Goal: Check status

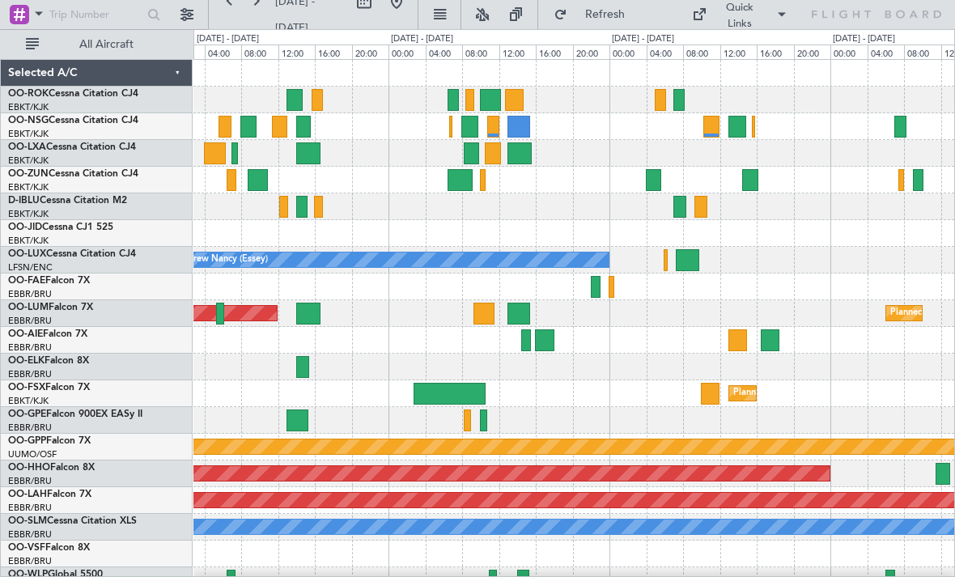
click at [533, 130] on div at bounding box center [574, 126] width 761 height 27
click at [521, 126] on div at bounding box center [519, 127] width 23 height 22
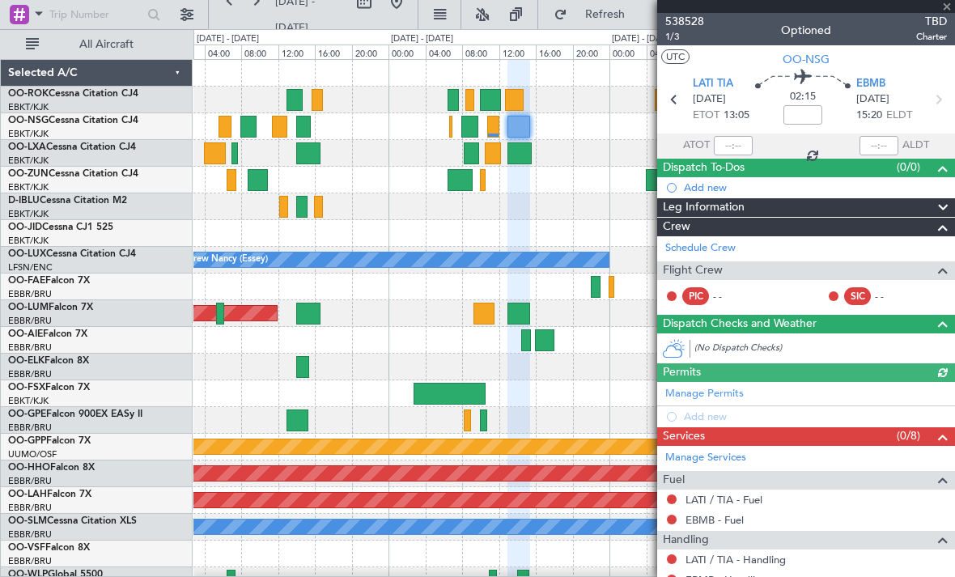
click at [948, 9] on div at bounding box center [806, 6] width 298 height 13
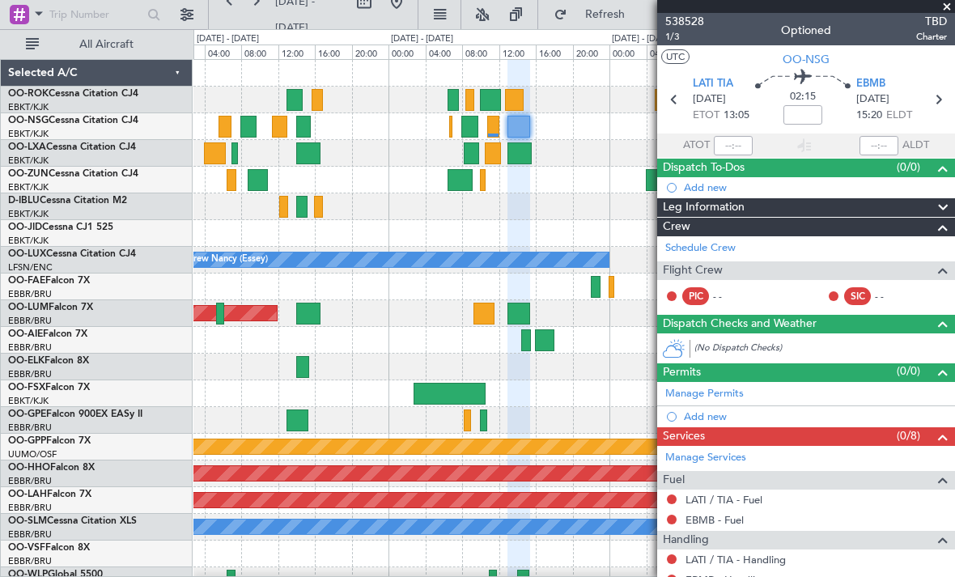
click at [951, 8] on span at bounding box center [947, 7] width 16 height 15
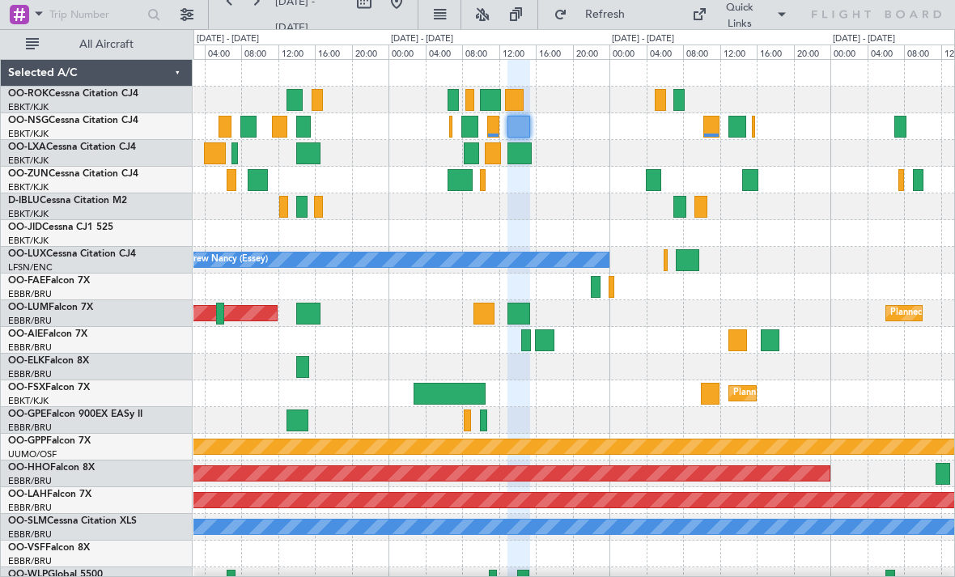
type input "0"
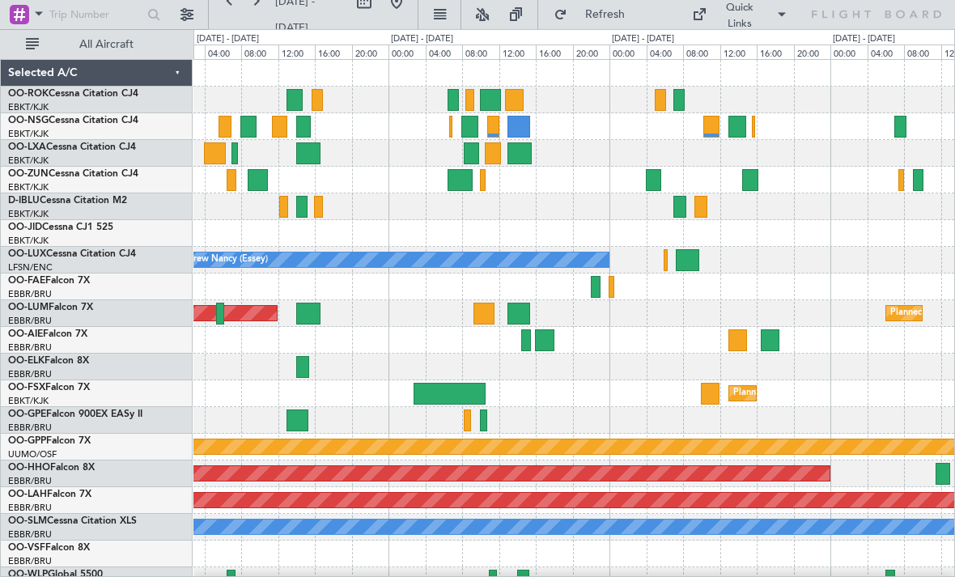
click at [495, 162] on div at bounding box center [493, 154] width 16 height 22
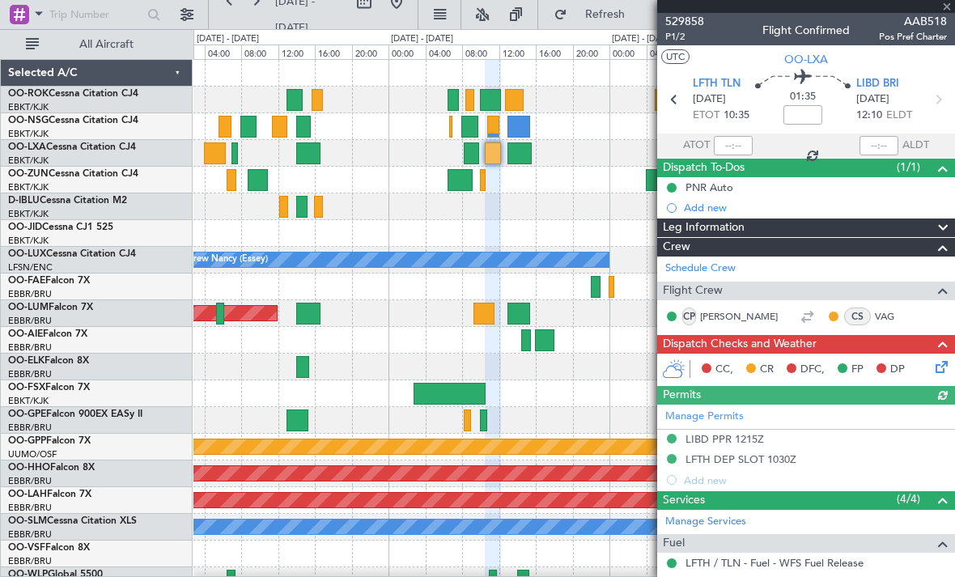
click at [947, 13] on div "529858 P1/2 Flight Confirmed AAB518 Pos Pref Charter" at bounding box center [806, 29] width 298 height 32
click at [950, 10] on span at bounding box center [947, 7] width 16 height 15
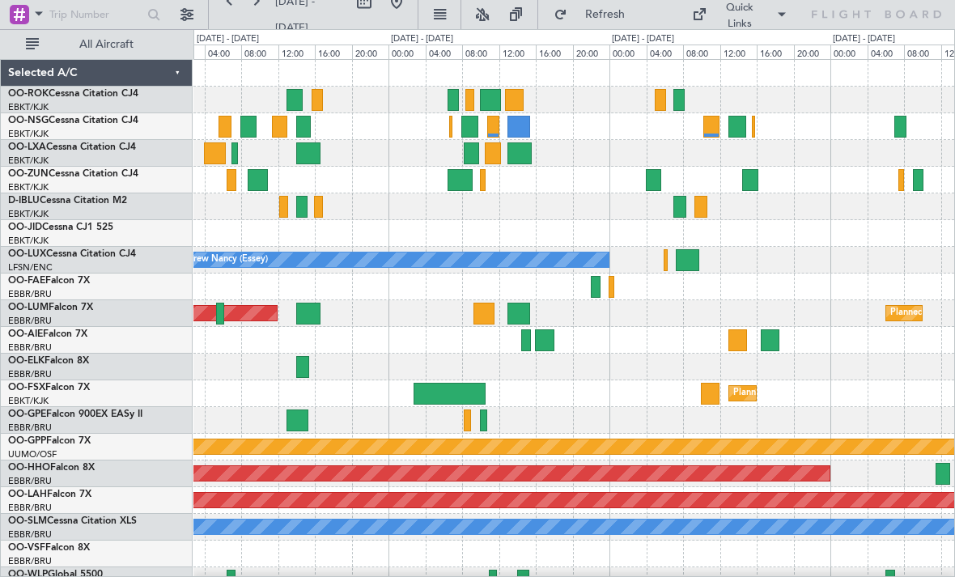
click at [521, 129] on div at bounding box center [519, 127] width 23 height 22
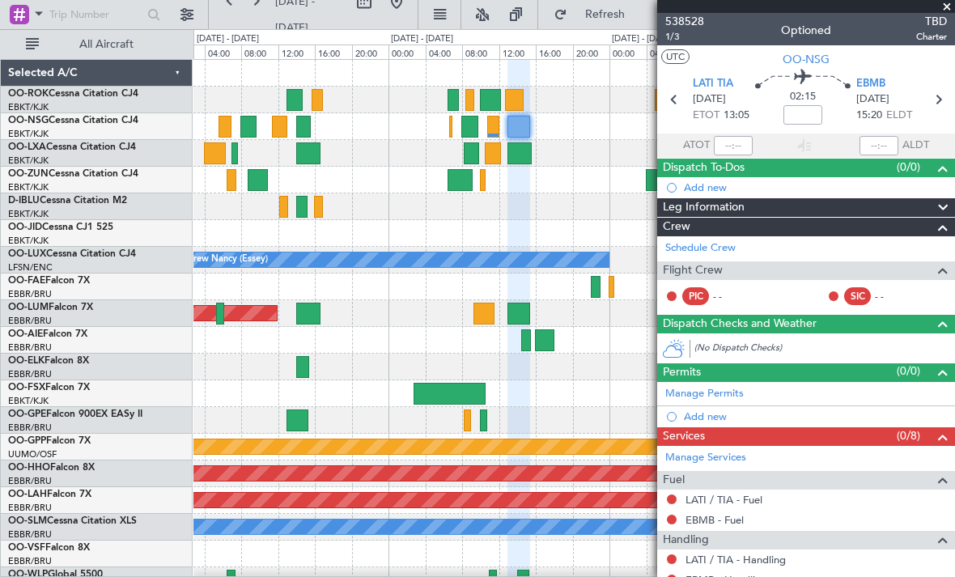
click at [948, 11] on span at bounding box center [947, 7] width 16 height 15
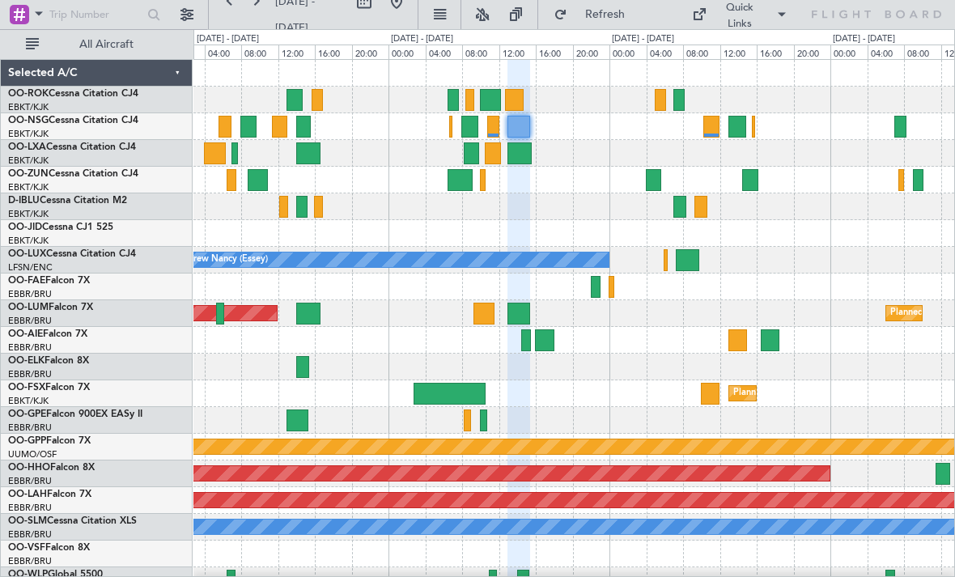
type input "0"
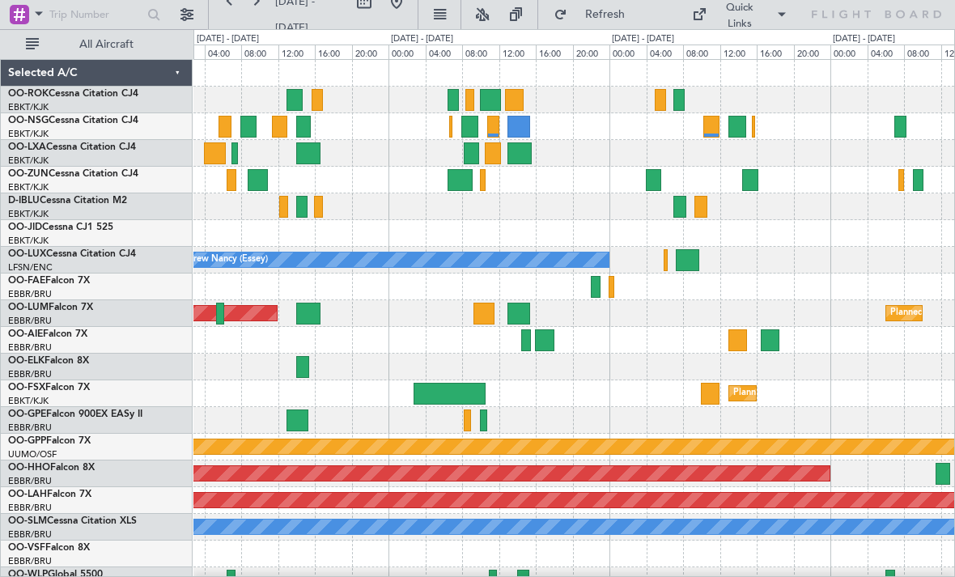
click at [712, 130] on div at bounding box center [712, 127] width 16 height 22
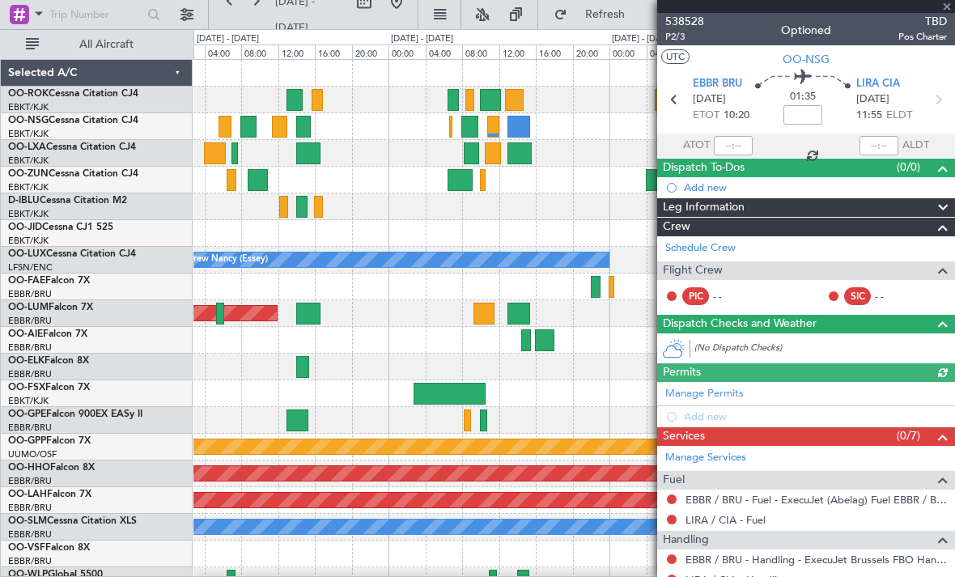
click at [947, 13] on div "538528 P2/3 Optioned TBD Pos Charter" at bounding box center [806, 29] width 298 height 32
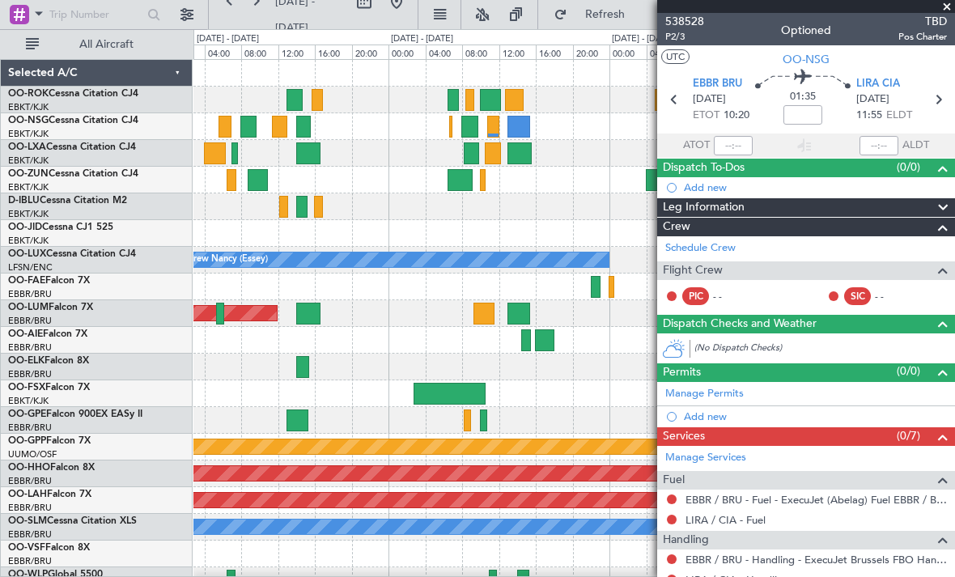
click at [951, 10] on span at bounding box center [947, 7] width 16 height 15
